Goal: Find specific page/section: Find specific page/section

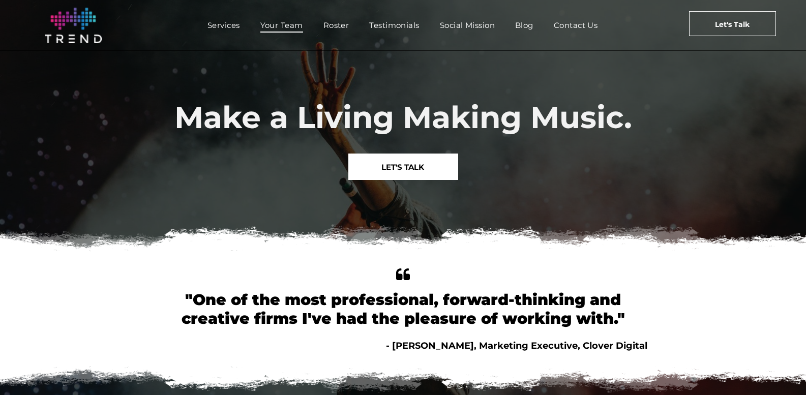
click at [293, 24] on span "Your Team" at bounding box center [282, 25] width 43 height 15
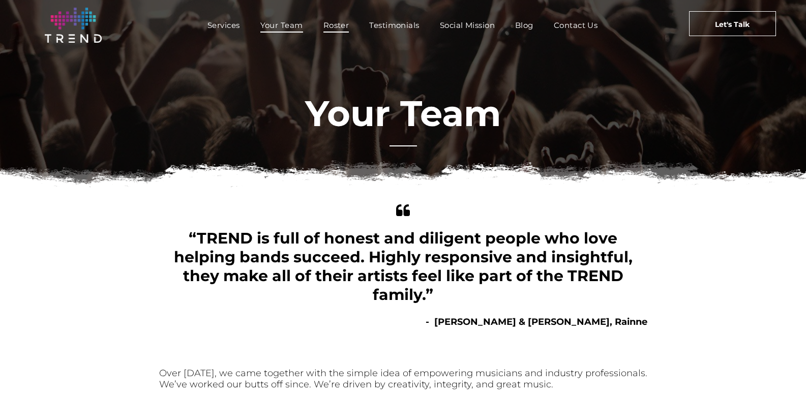
click at [338, 21] on span "Roster" at bounding box center [337, 25] width 26 height 15
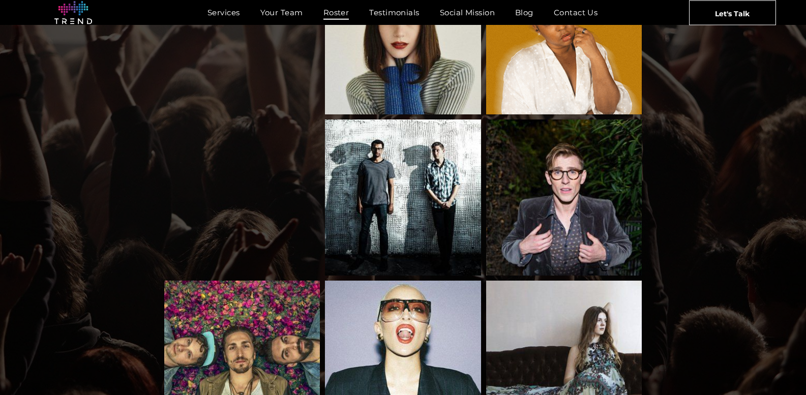
scroll to position [619, 0]
